Goal: Task Accomplishment & Management: Use online tool/utility

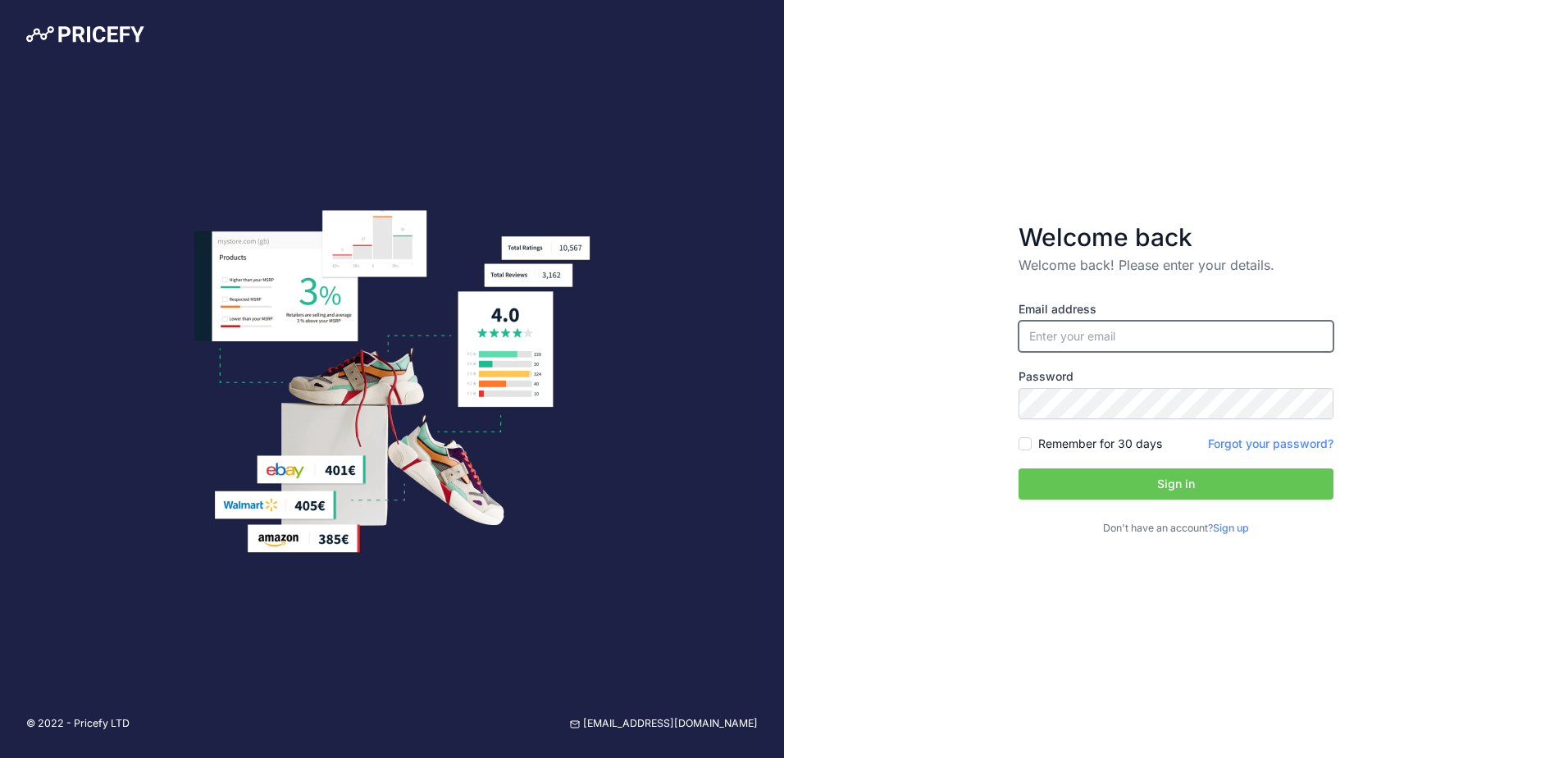
type input "[EMAIL_ADDRESS][DOMAIN_NAME]"
click at [1256, 493] on button "Sign in" at bounding box center [1176, 483] width 315 height 31
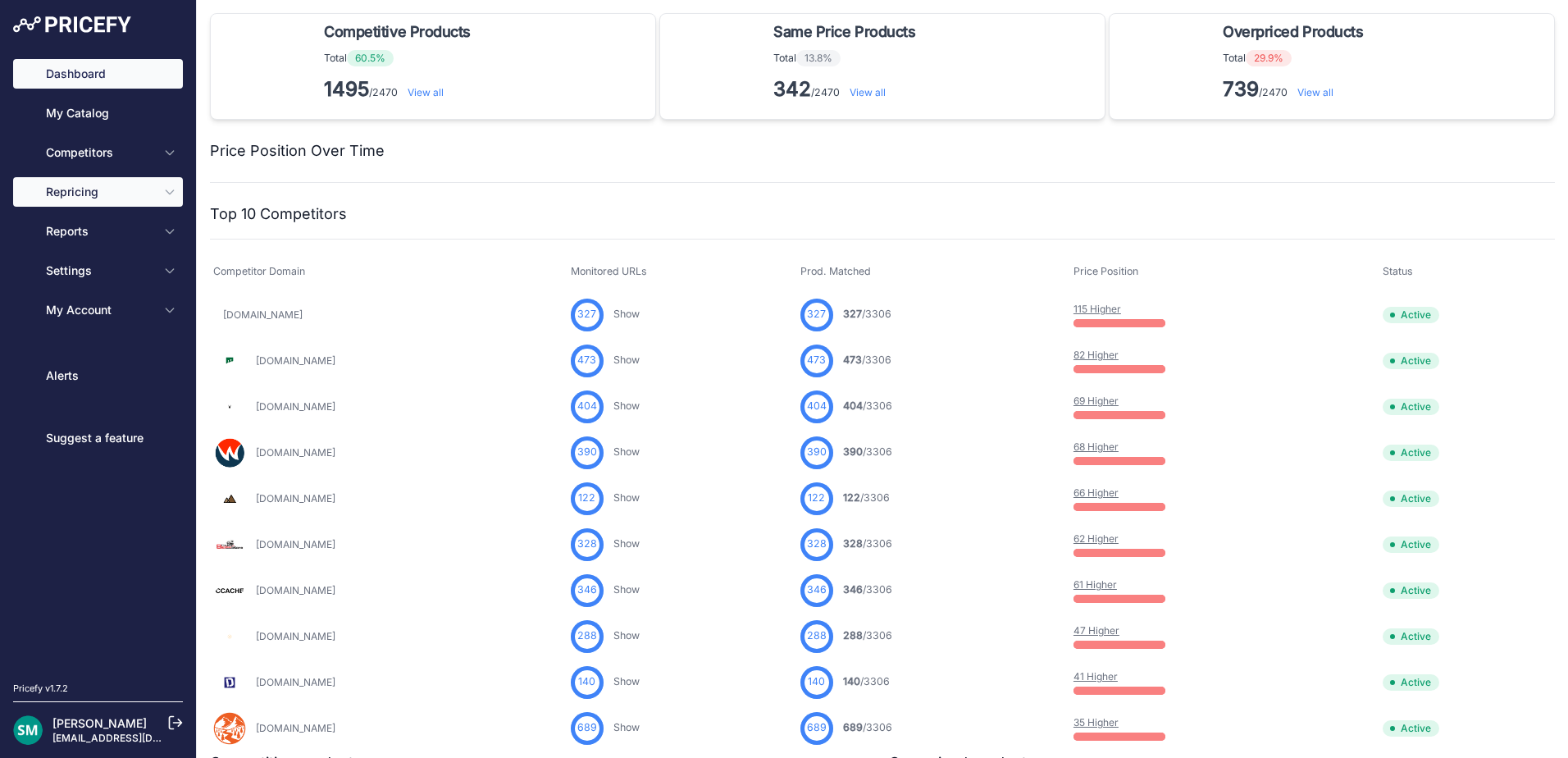
click at [120, 189] on span "Repricing" at bounding box center [100, 192] width 108 height 17
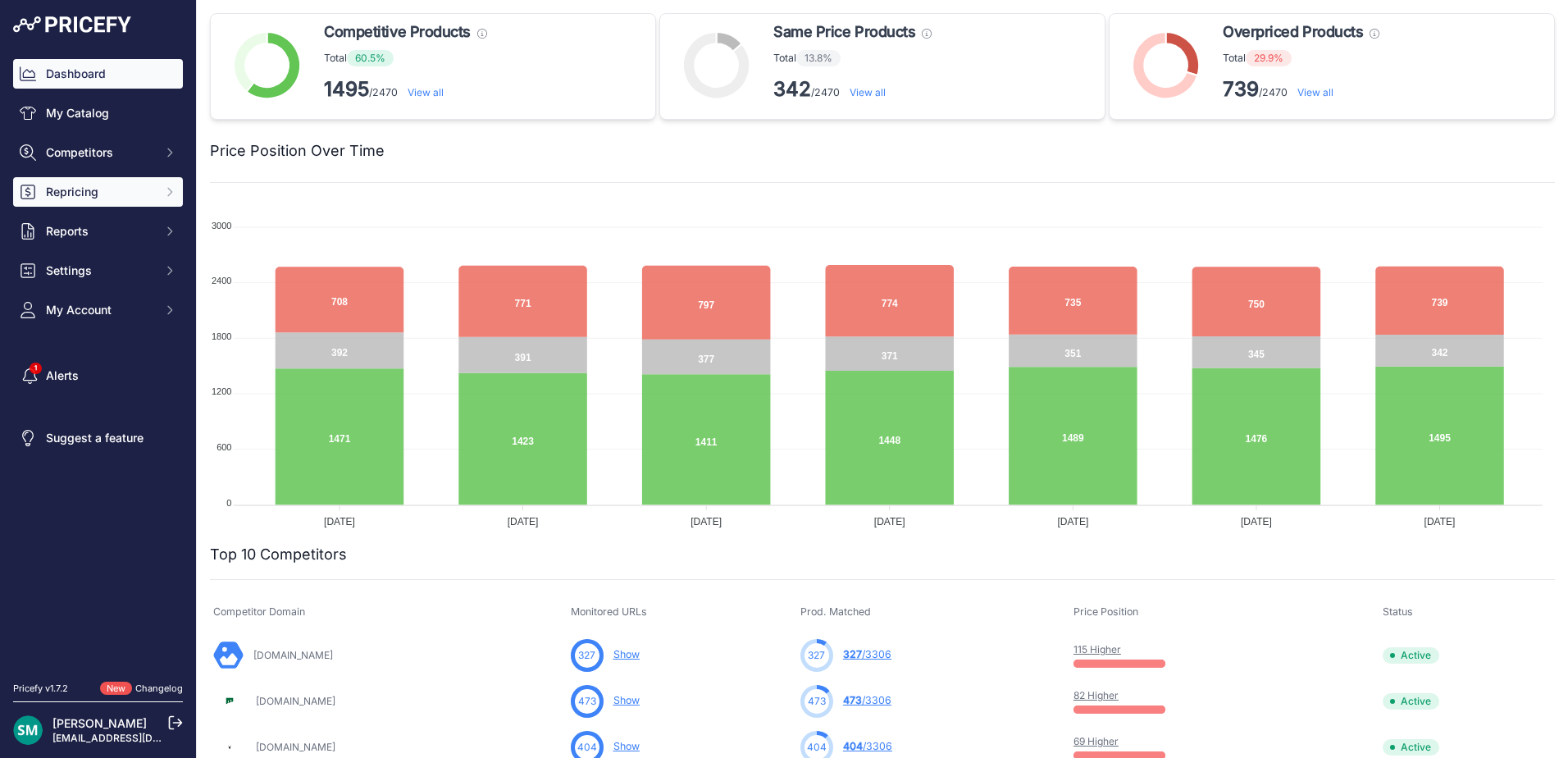
click at [163, 200] on button "Repricing" at bounding box center [98, 192] width 170 height 29
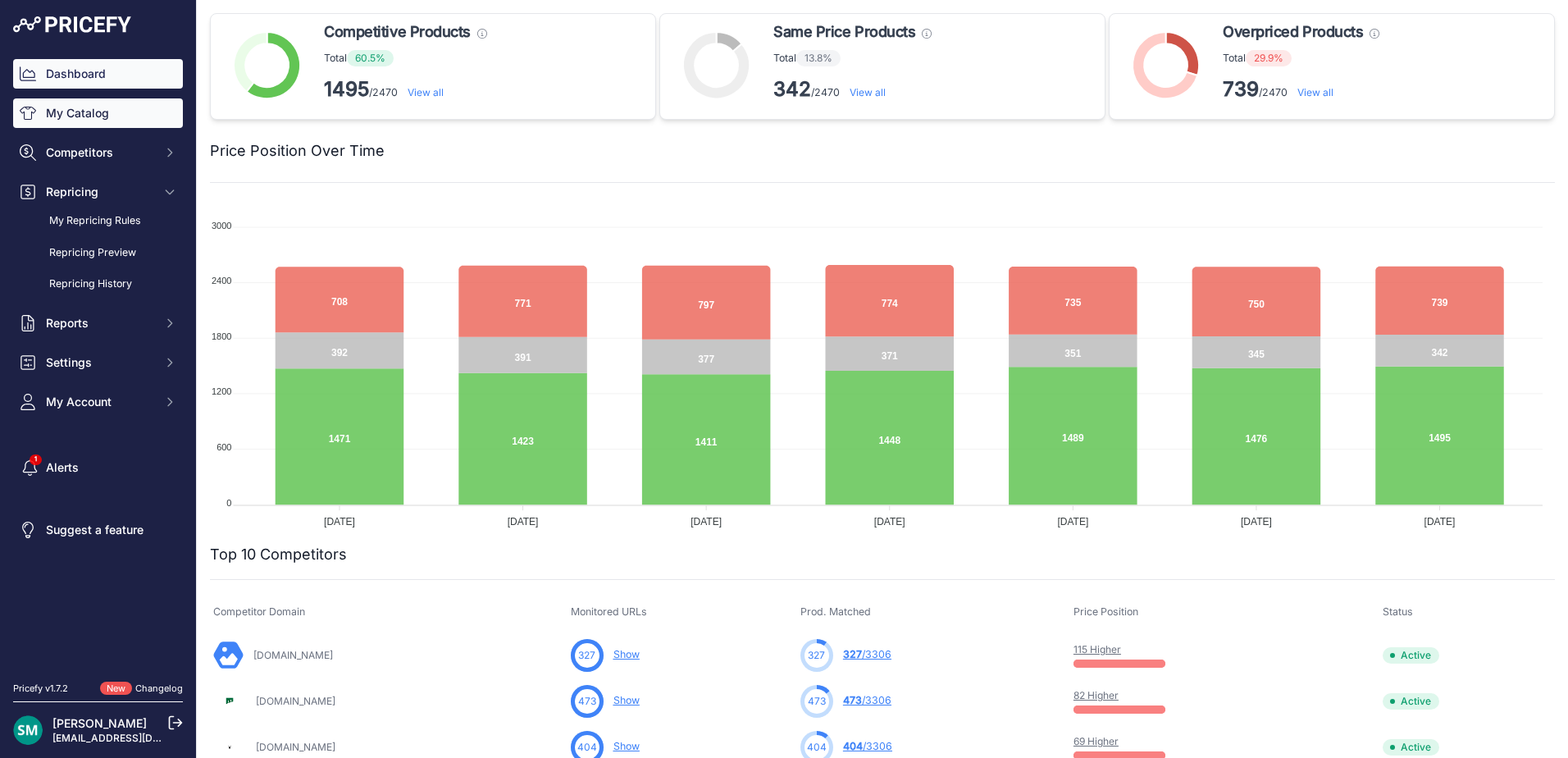
click at [84, 121] on link "My Catalog" at bounding box center [98, 113] width 170 height 29
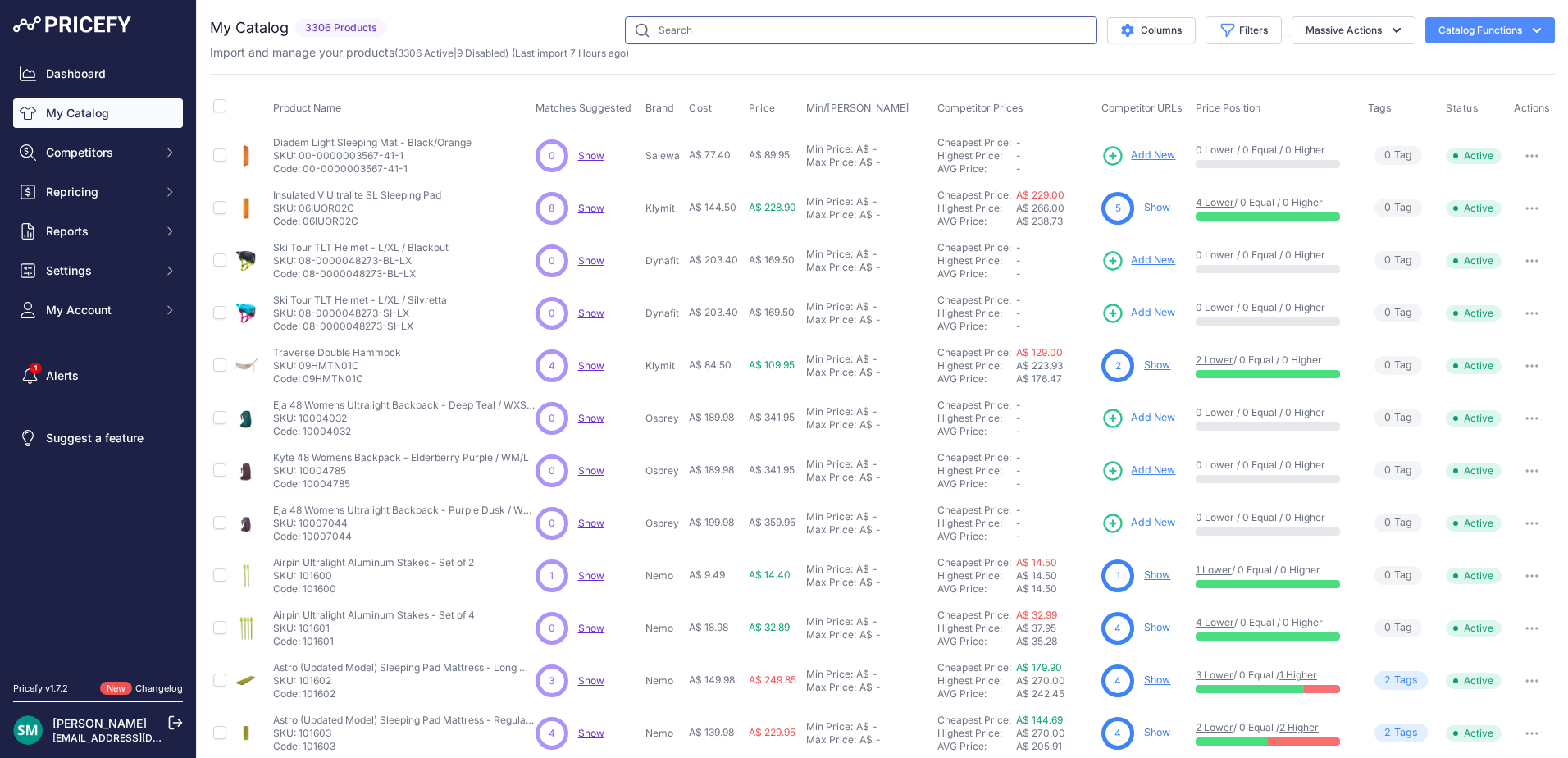
click at [739, 39] on input "text" at bounding box center [861, 30] width 472 height 28
type input "tri-layer"
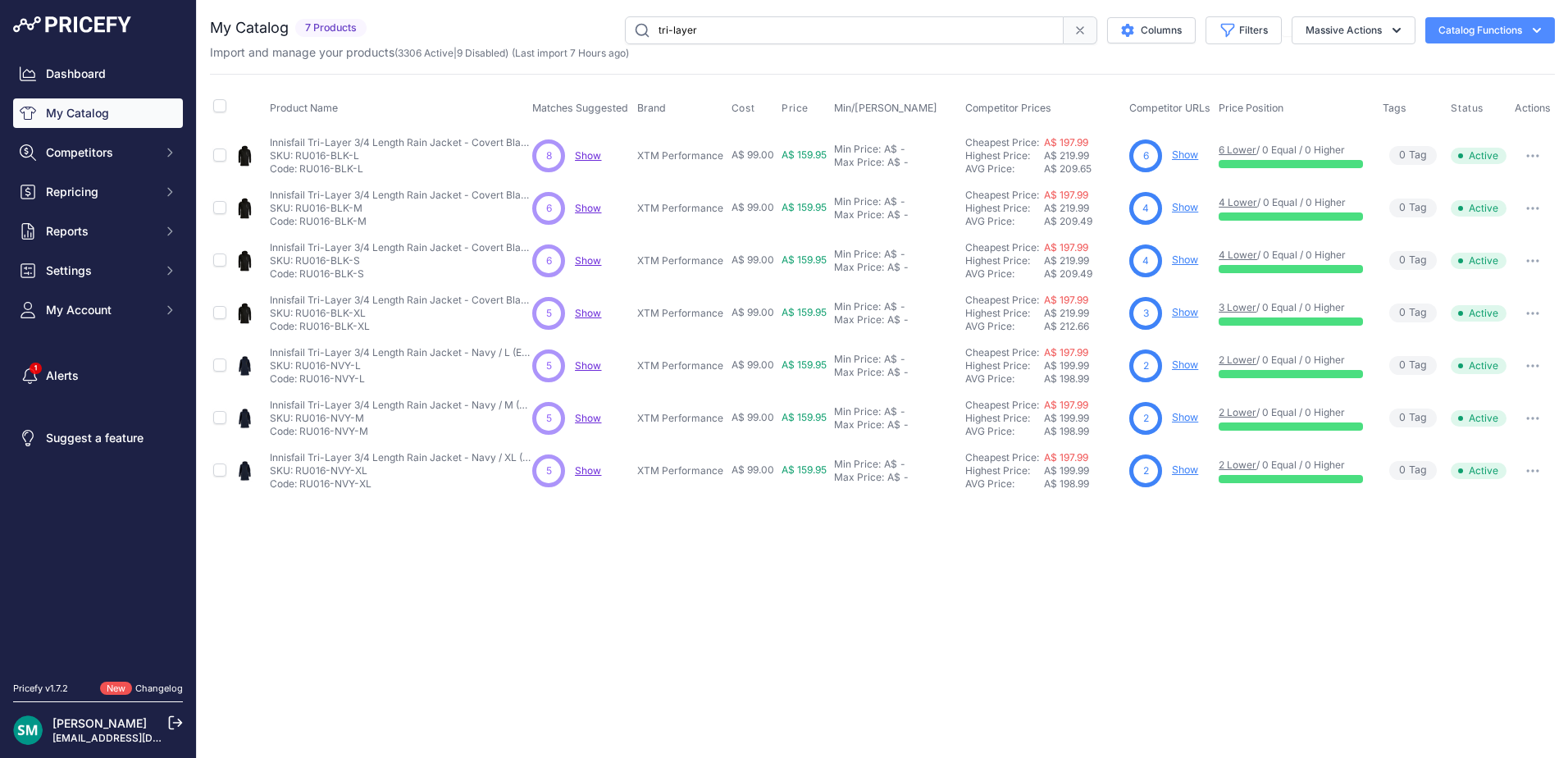
click at [1189, 153] on link "Show" at bounding box center [1185, 155] width 26 height 13
